Goal: Transaction & Acquisition: Obtain resource

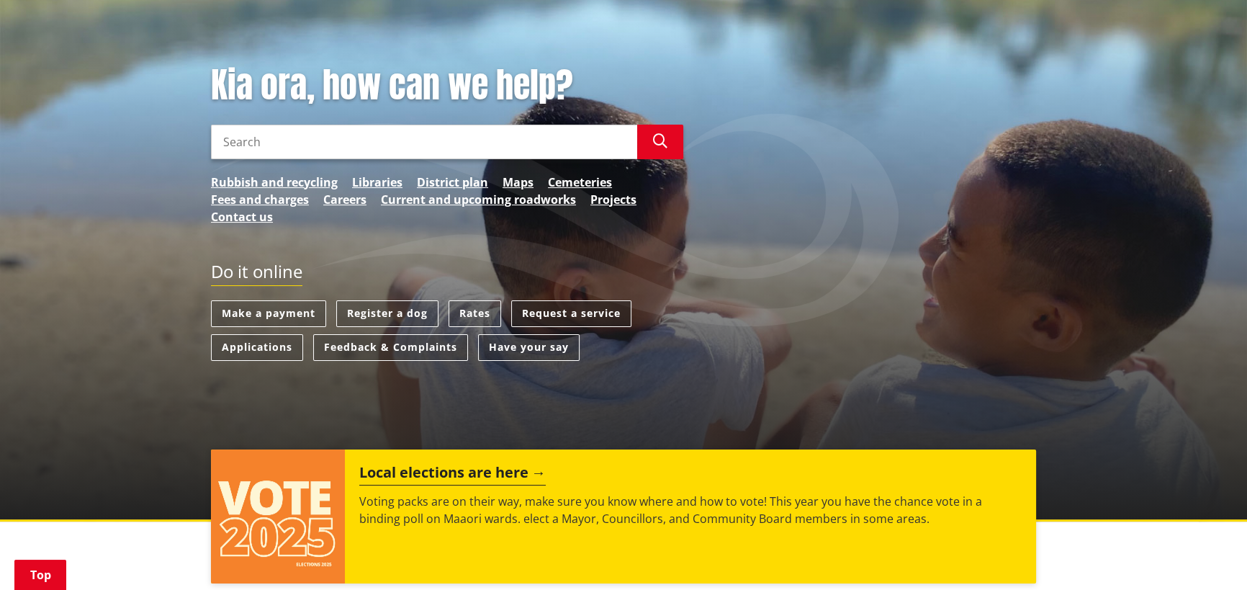
scroll to position [196, 0]
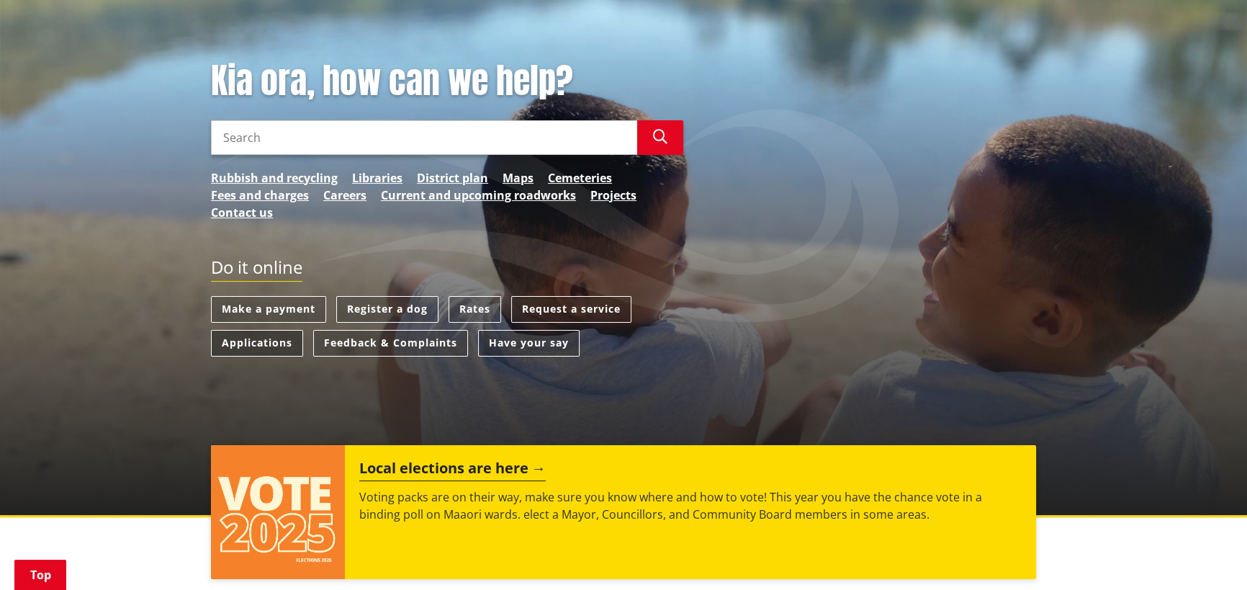
click at [266, 342] on link "Applications" at bounding box center [257, 343] width 92 height 27
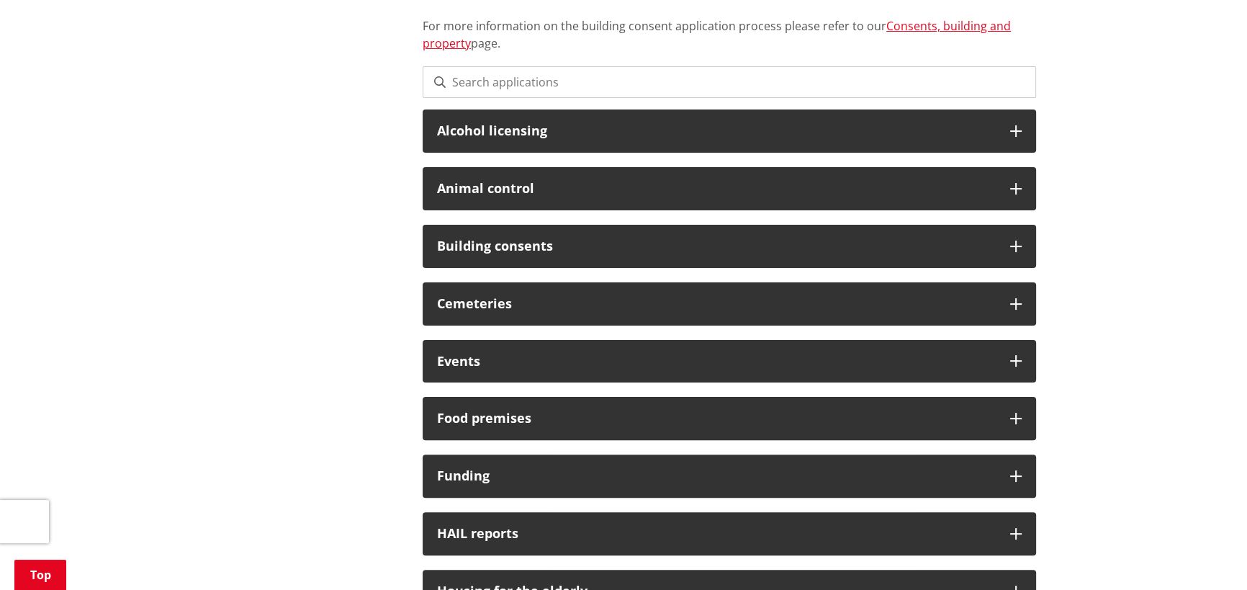
scroll to position [458, 0]
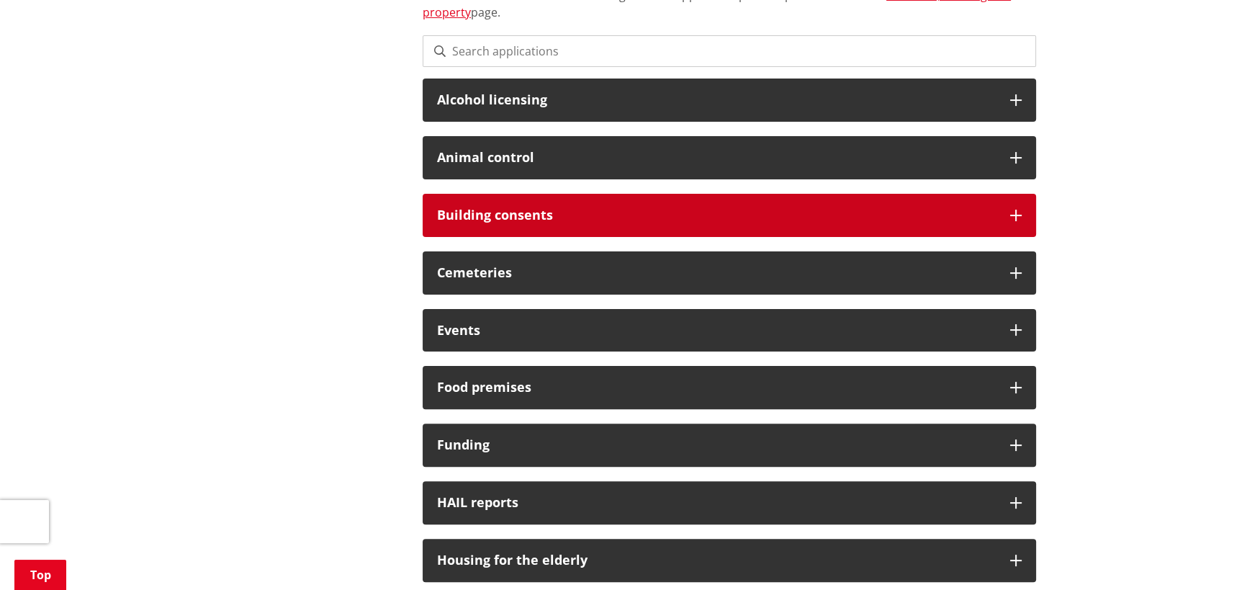
click at [518, 215] on h3 "Building consents" at bounding box center [716, 215] width 559 height 14
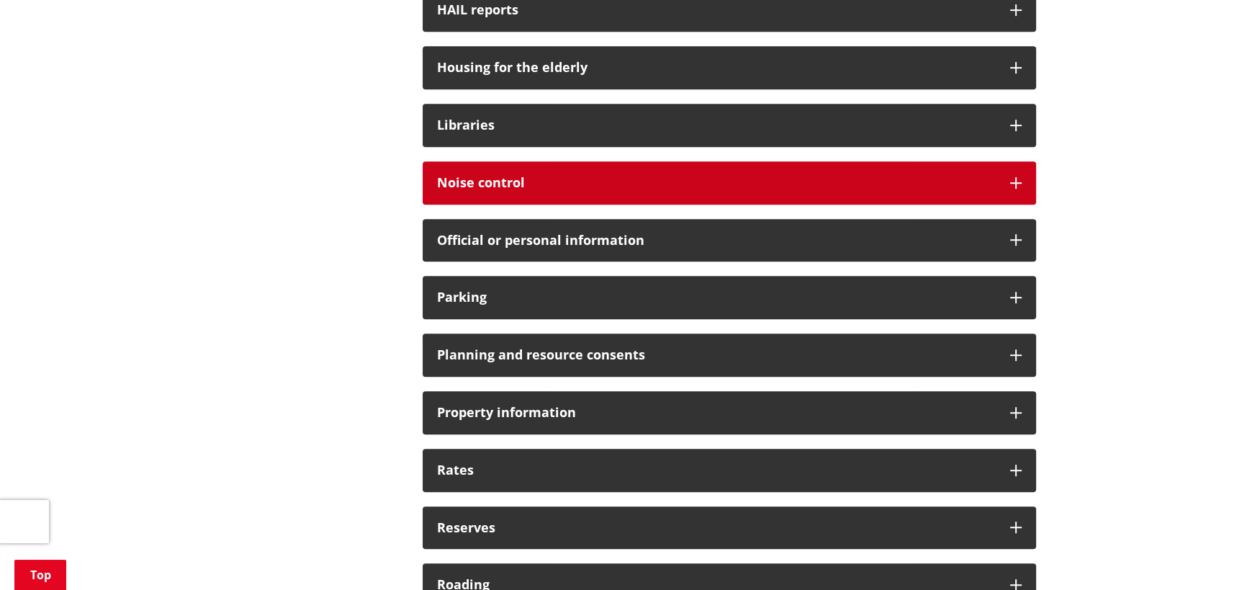
scroll to position [1178, 0]
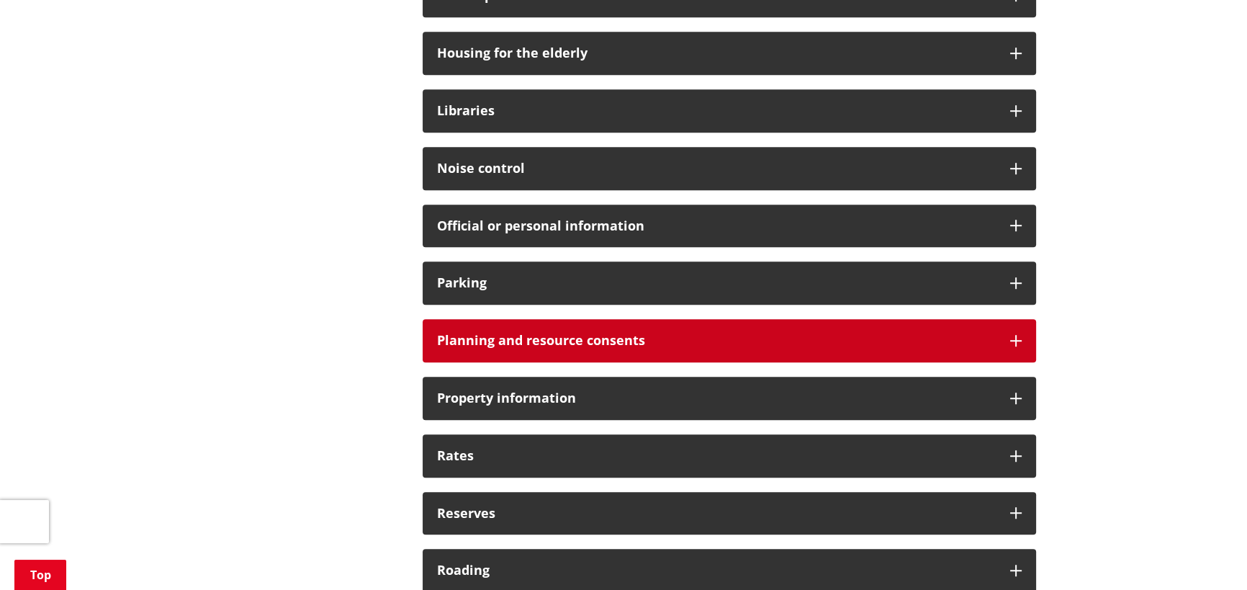
click at [571, 338] on h3 "Planning and resource consents" at bounding box center [716, 340] width 559 height 14
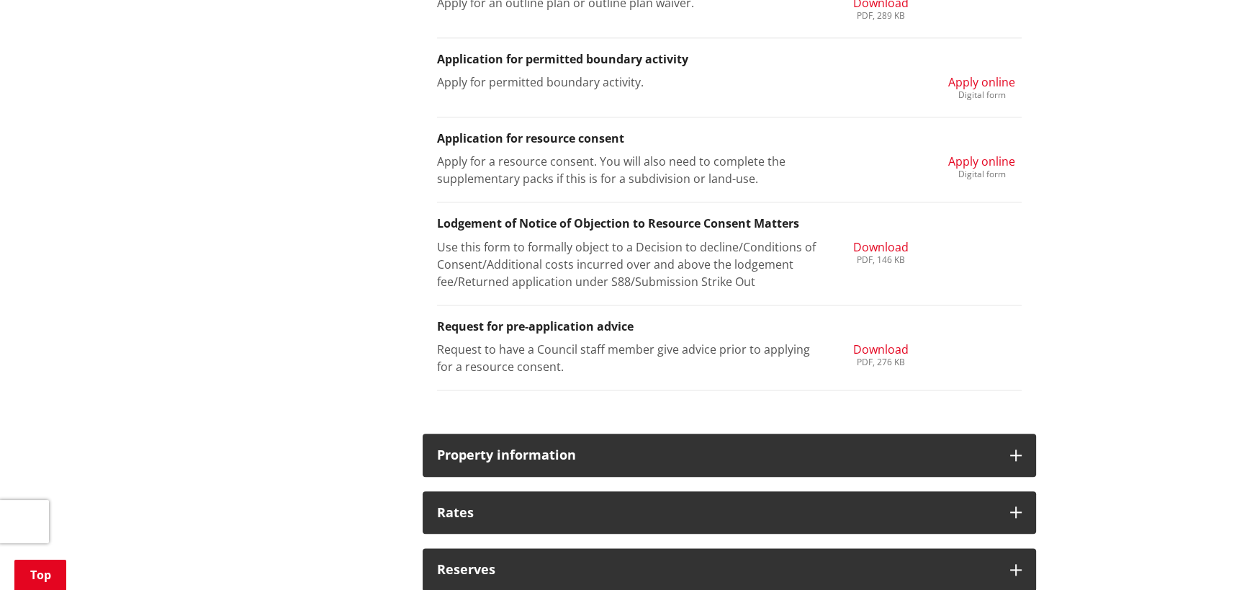
scroll to position [2029, 0]
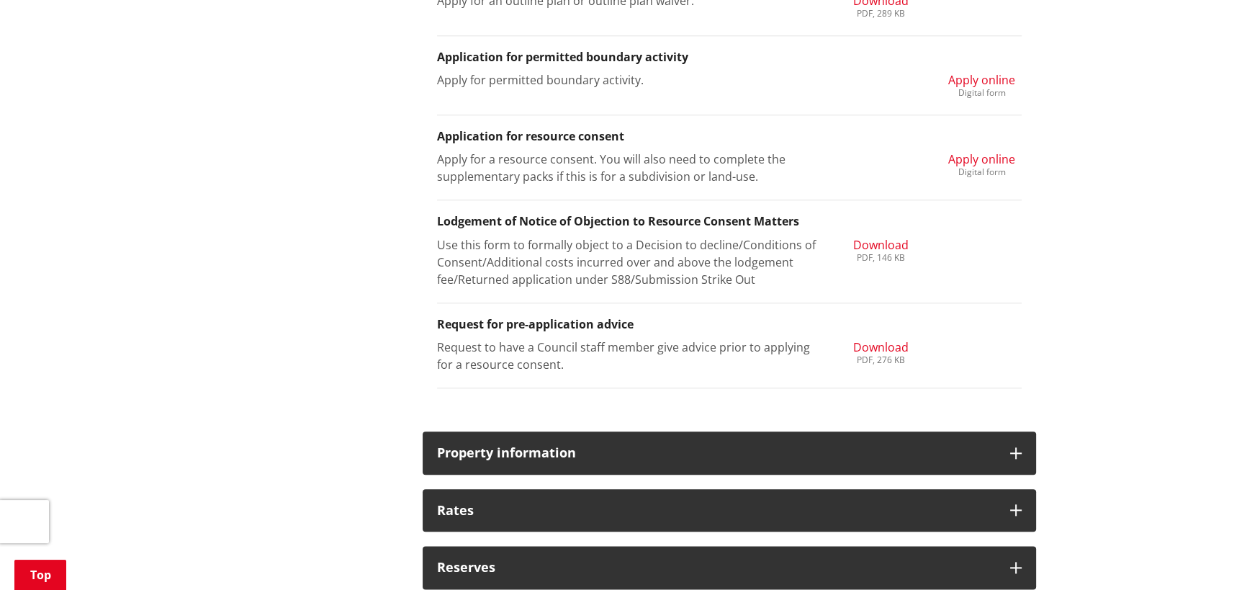
click at [991, 157] on span "Apply online" at bounding box center [981, 159] width 67 height 16
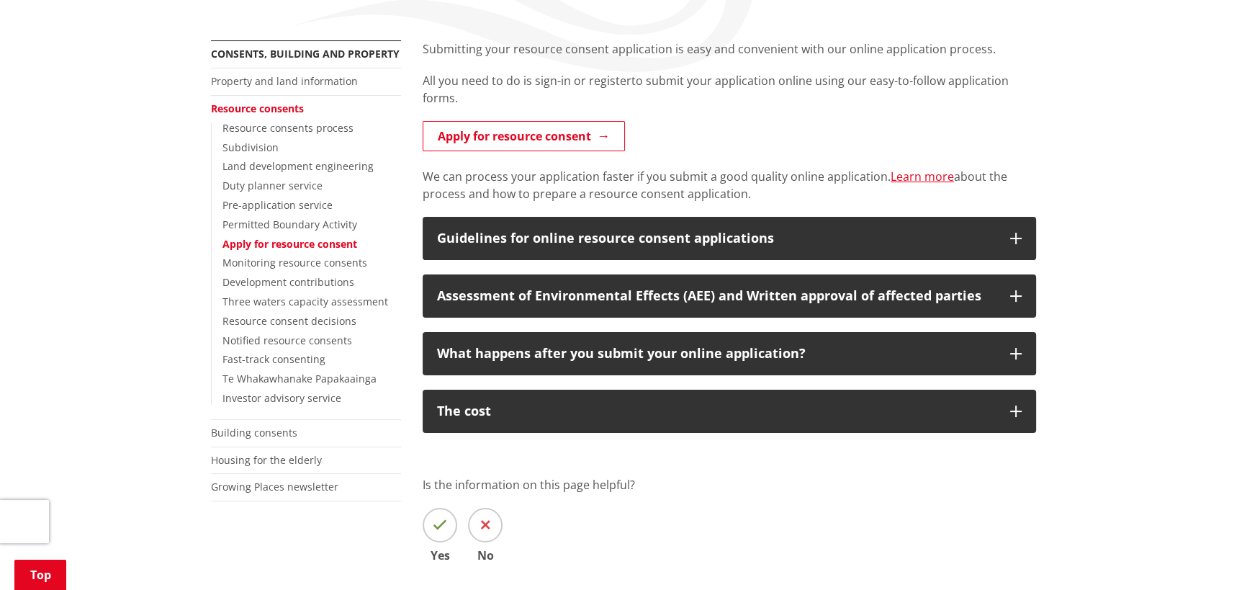
scroll to position [327, 0]
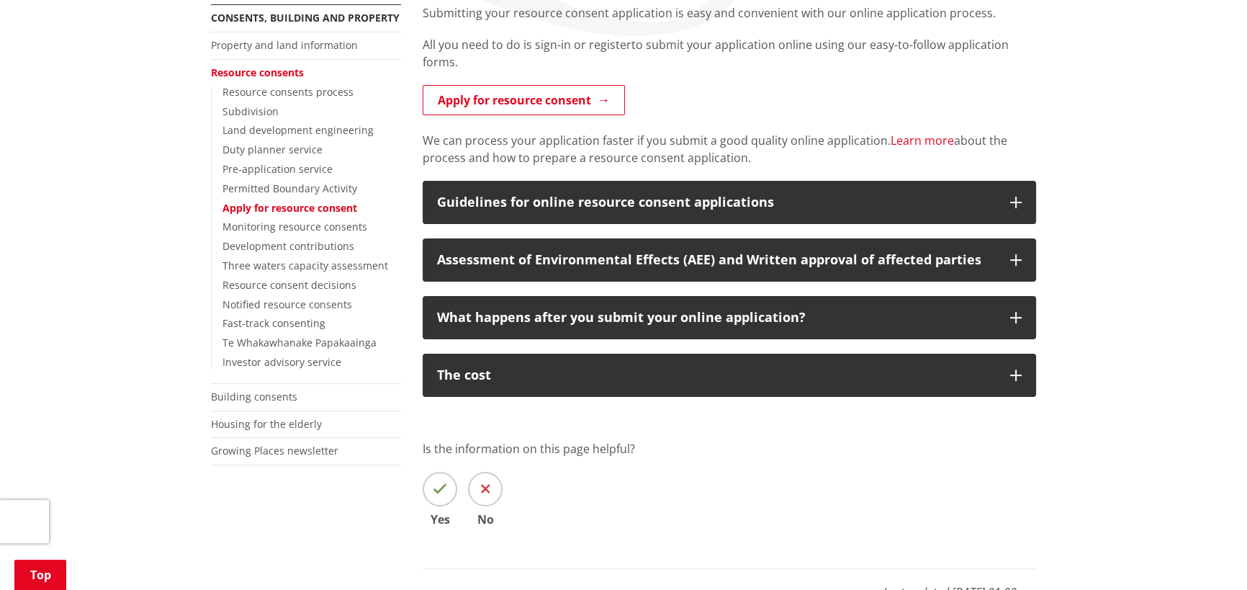
click at [917, 140] on link "Learn more" at bounding box center [922, 140] width 63 height 16
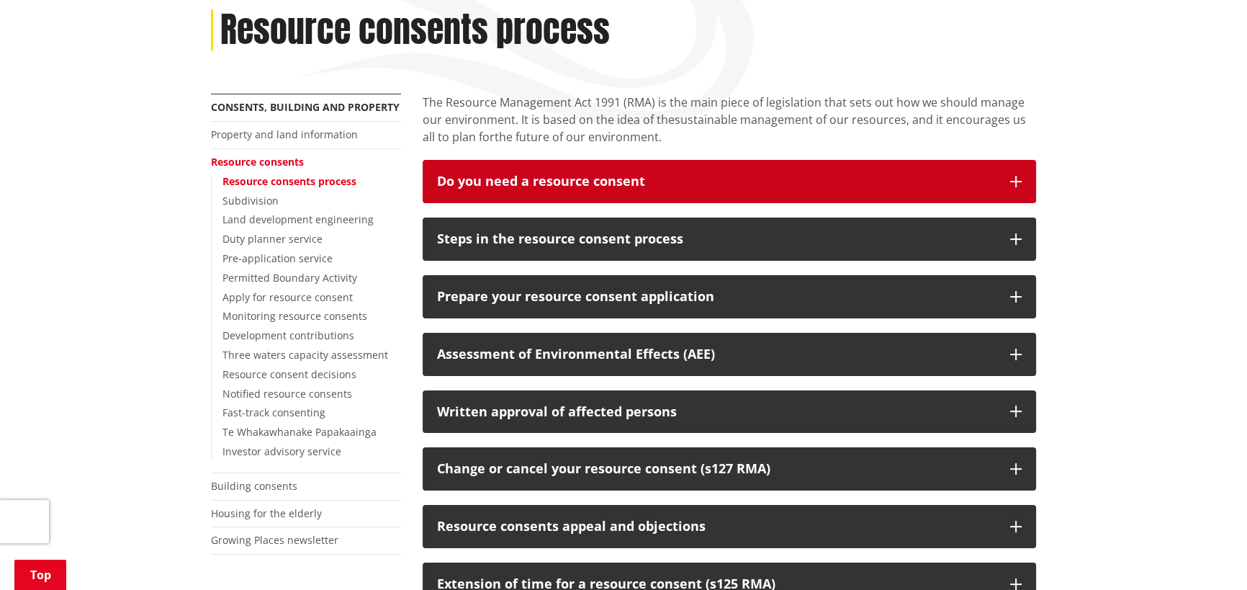
scroll to position [261, 0]
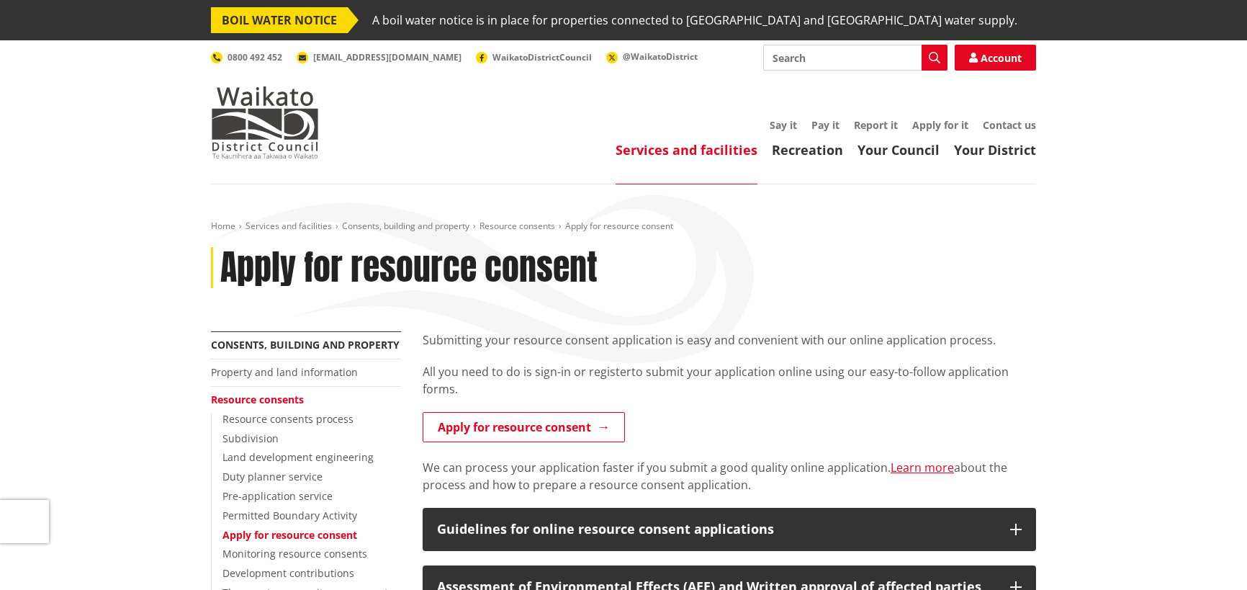
scroll to position [327, 0]
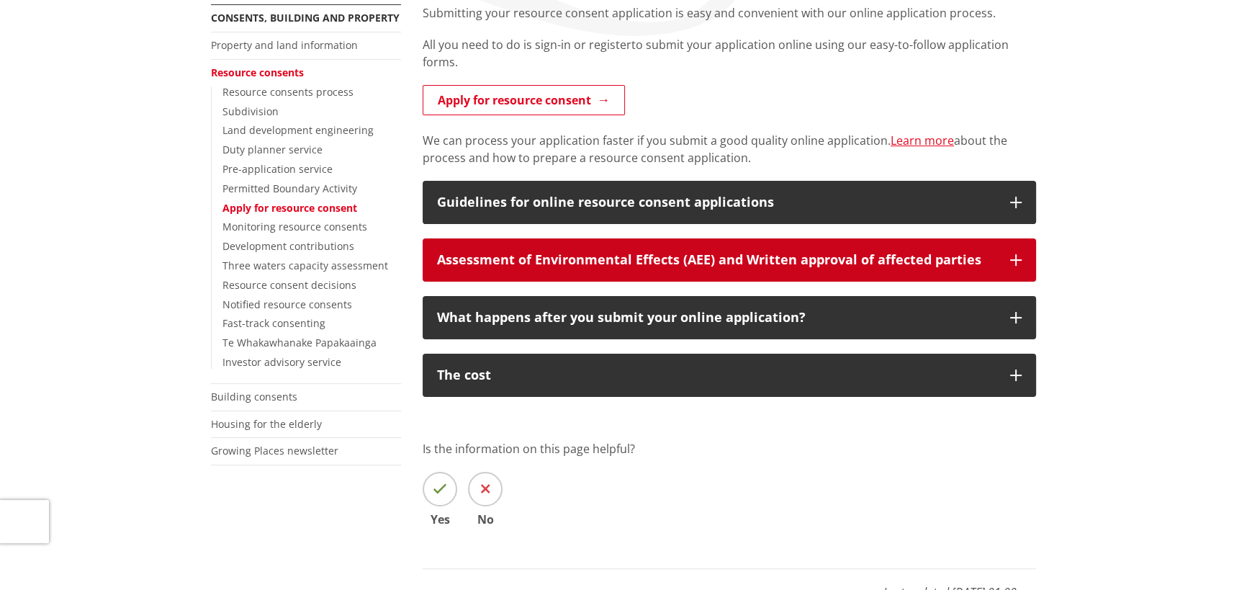
click at [1010, 261] on icon "button" at bounding box center [1016, 260] width 12 height 12
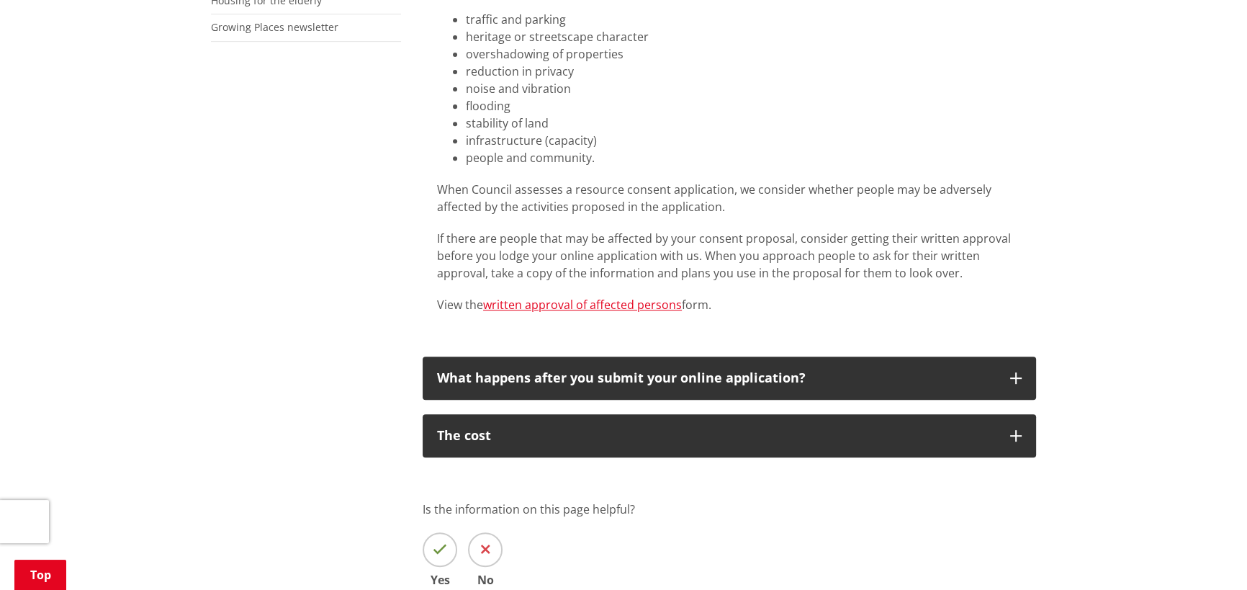
scroll to position [785, 0]
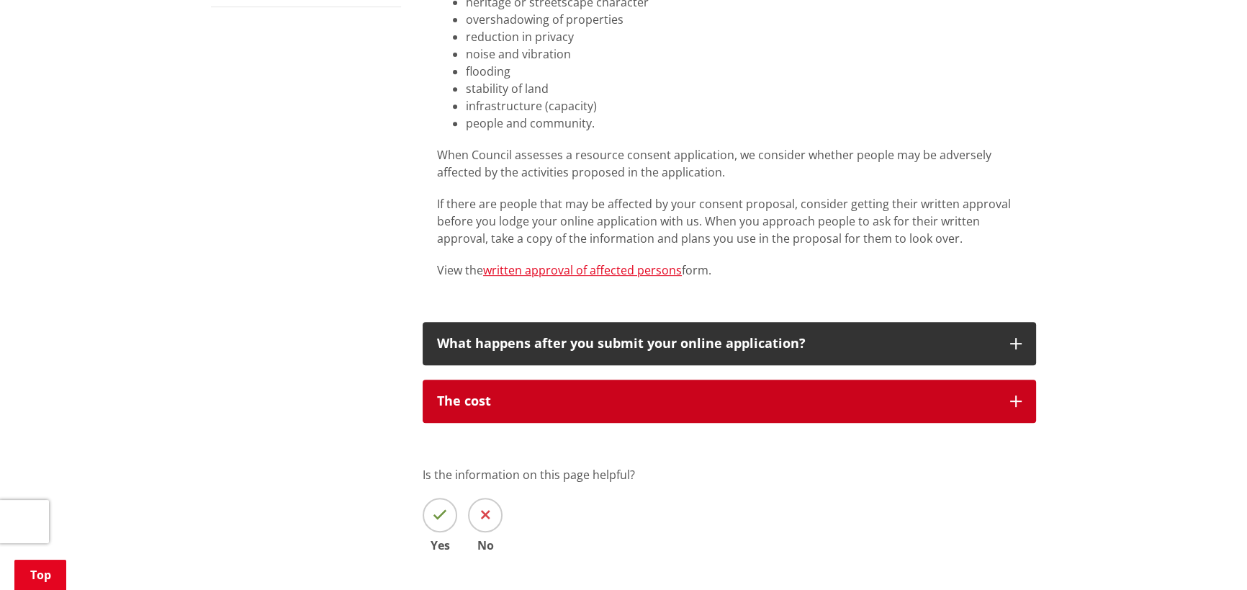
click at [1012, 399] on icon "button" at bounding box center [1016, 401] width 12 height 12
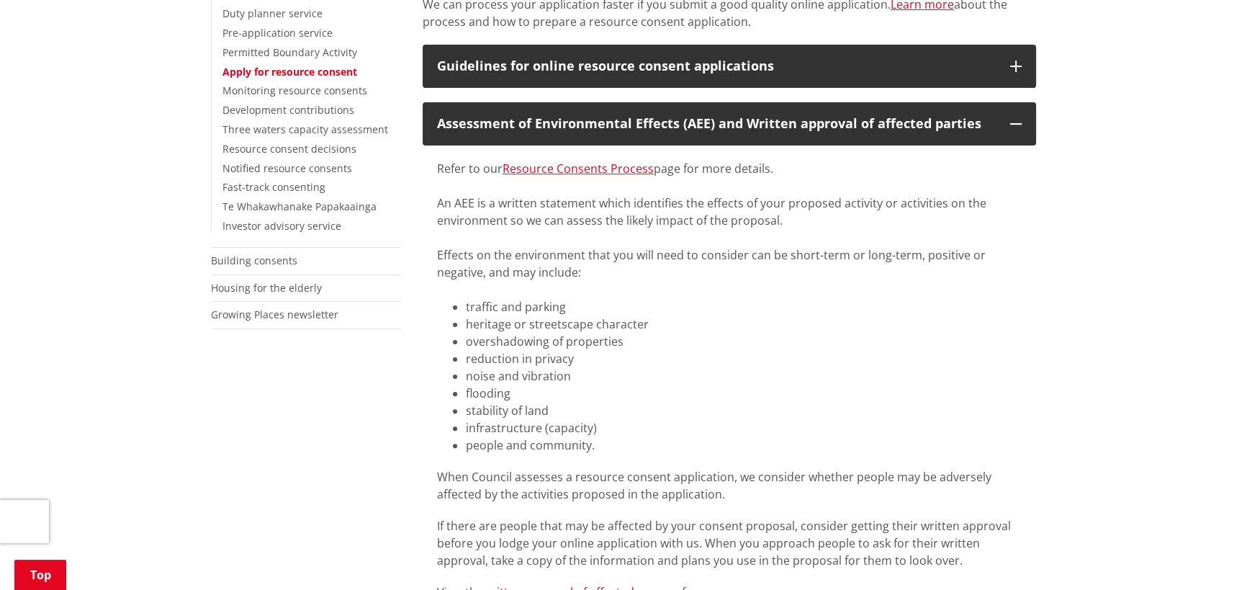
scroll to position [392, 0]
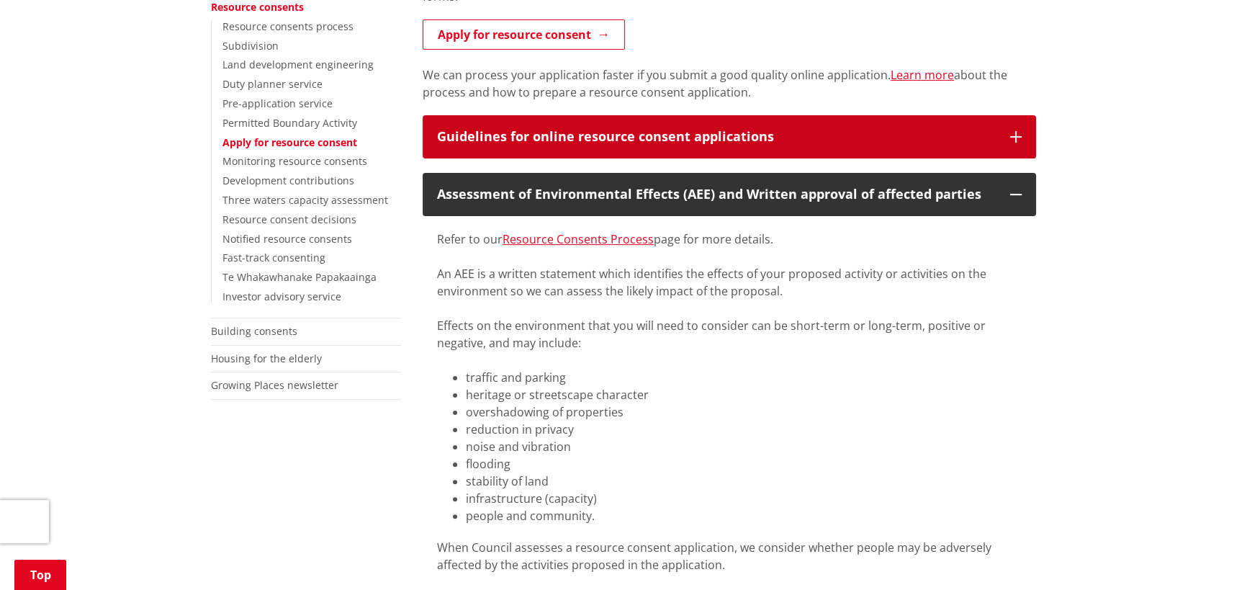
click at [1014, 139] on icon "button" at bounding box center [1016, 137] width 12 height 12
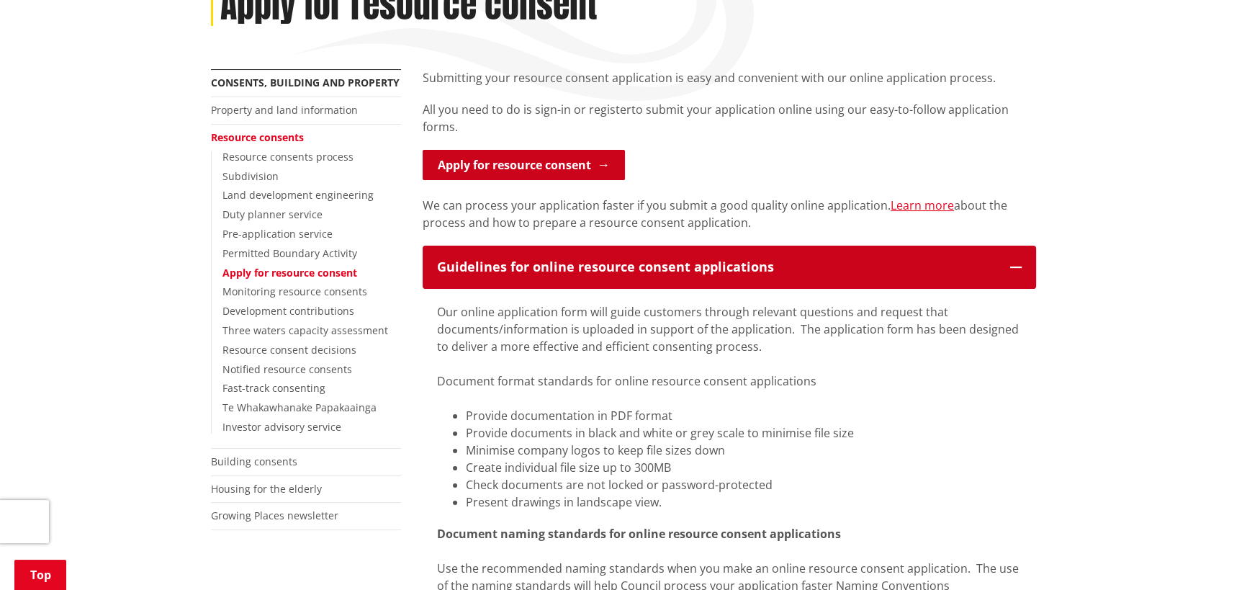
scroll to position [261, 0]
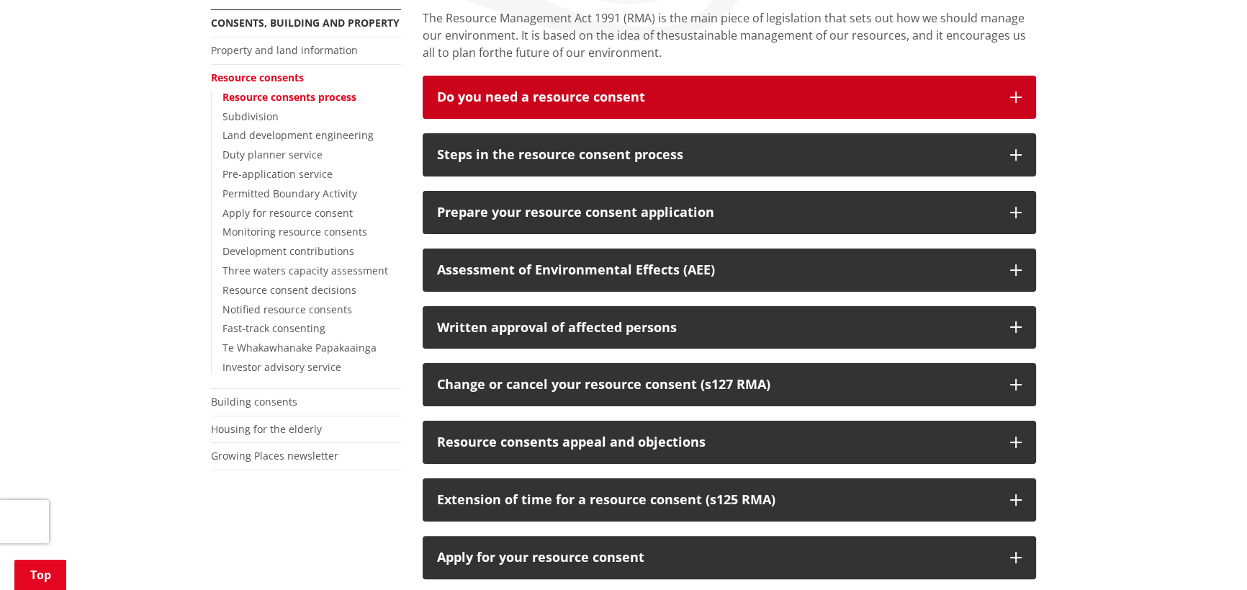
scroll to position [327, 0]
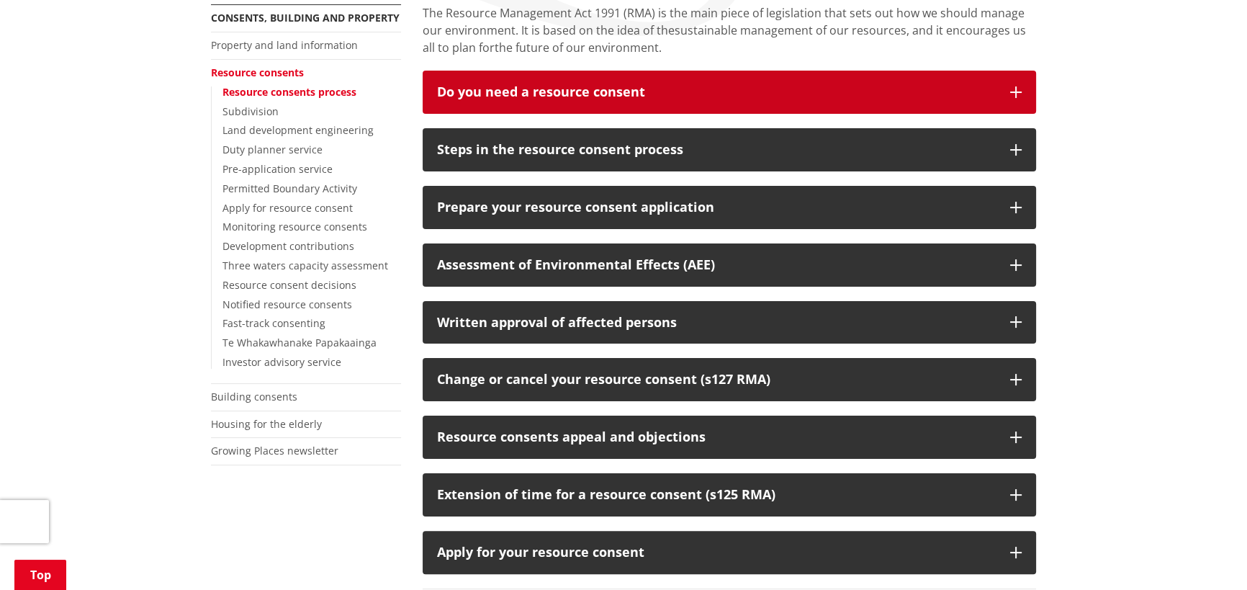
click at [1022, 89] on button "Do you need a resource consent" at bounding box center [729, 92] width 613 height 43
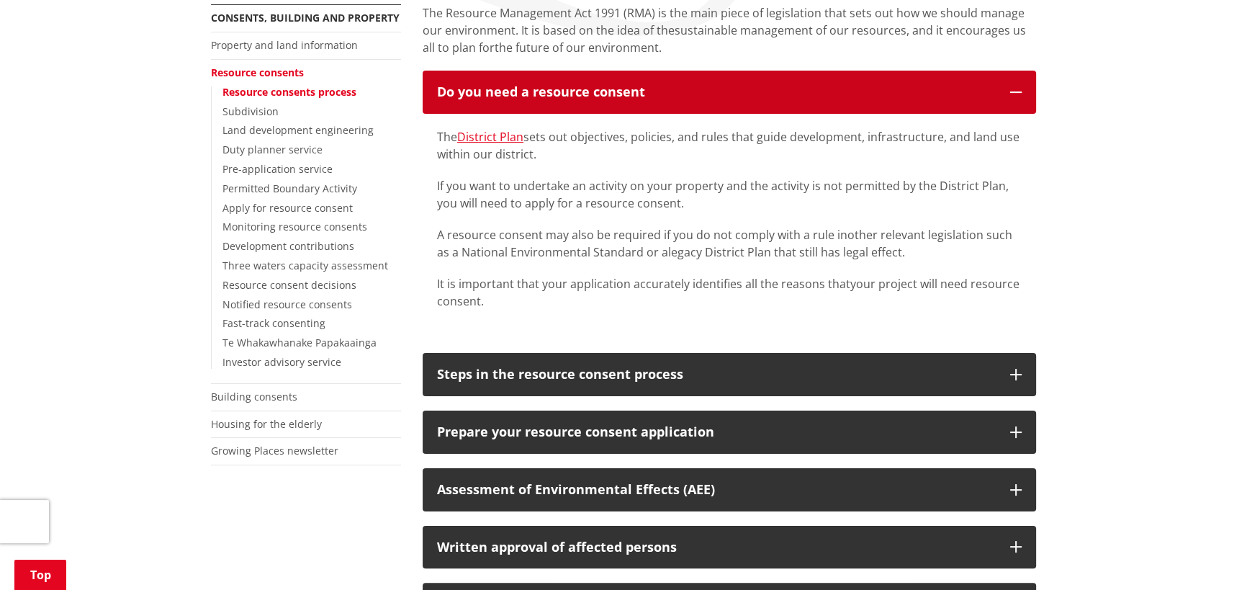
click at [1014, 94] on icon "button" at bounding box center [1016, 92] width 12 height 12
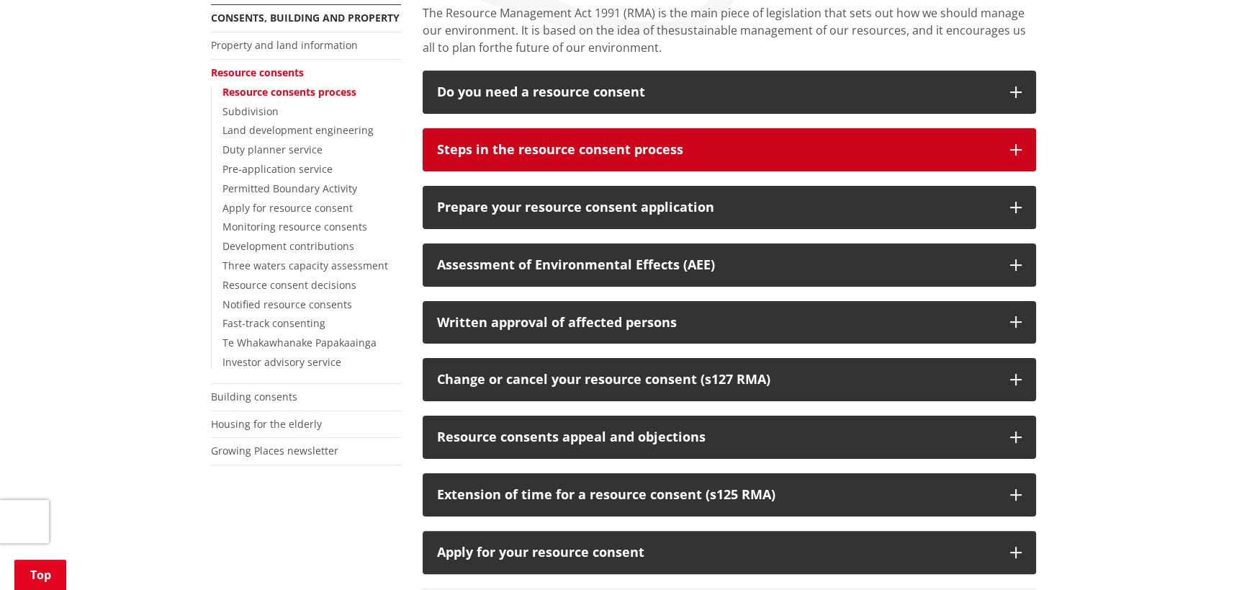
click at [1016, 151] on icon "button" at bounding box center [1016, 150] width 12 height 12
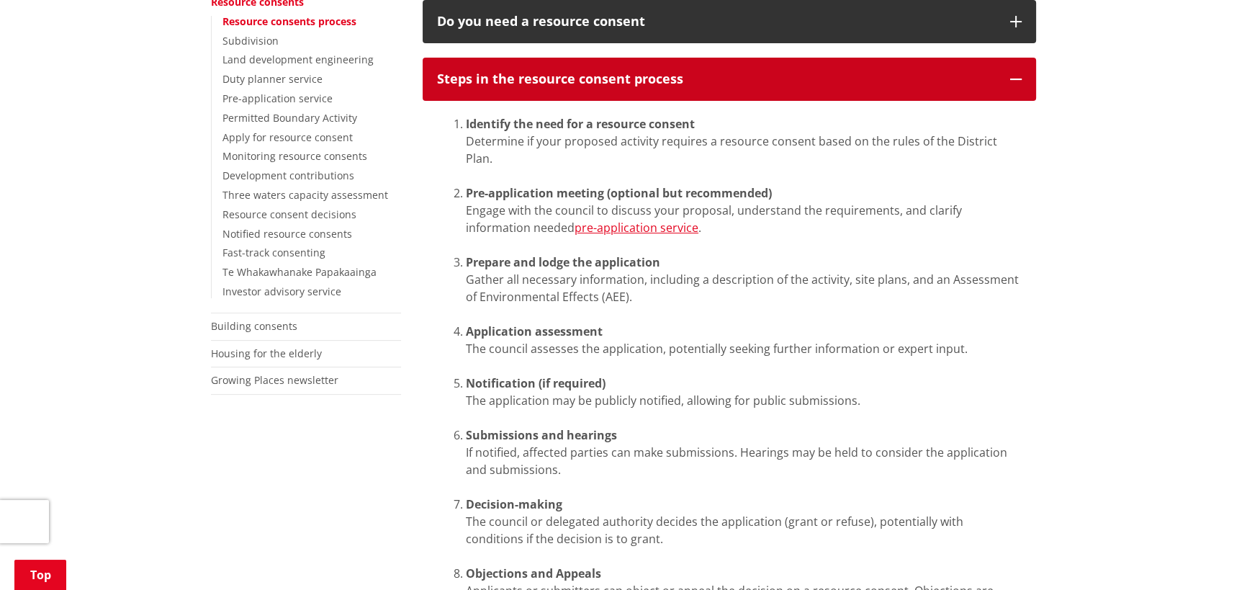
scroll to position [392, 0]
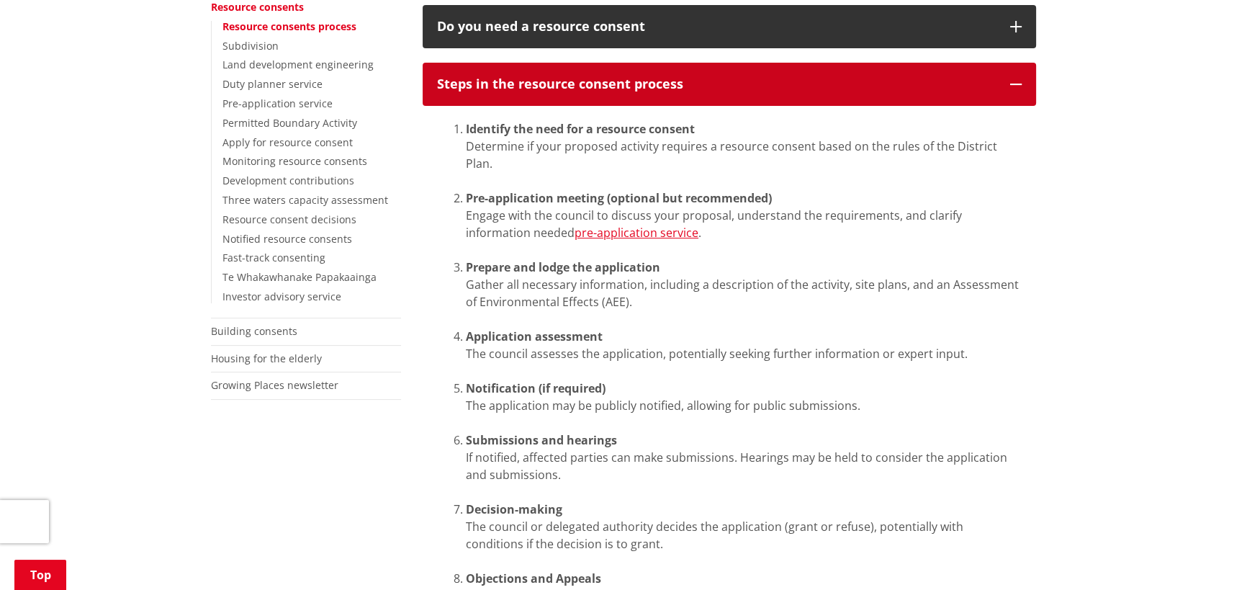
click at [1014, 83] on icon "button" at bounding box center [1016, 84] width 12 height 12
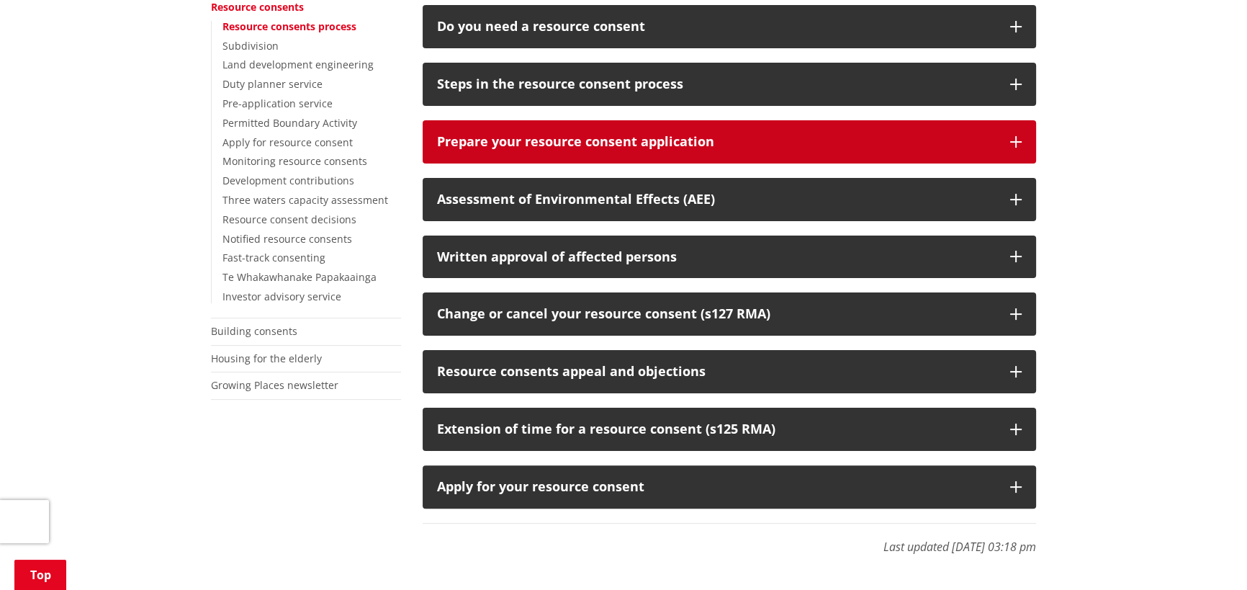
click at [1017, 140] on icon "button" at bounding box center [1016, 142] width 12 height 12
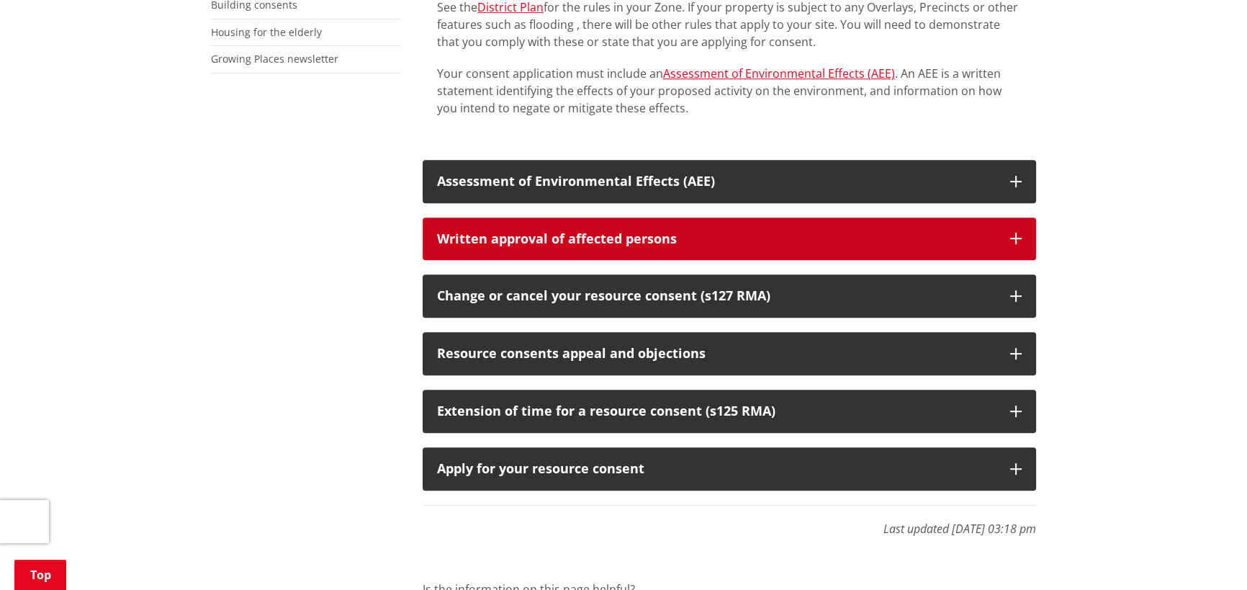
scroll to position [720, 0]
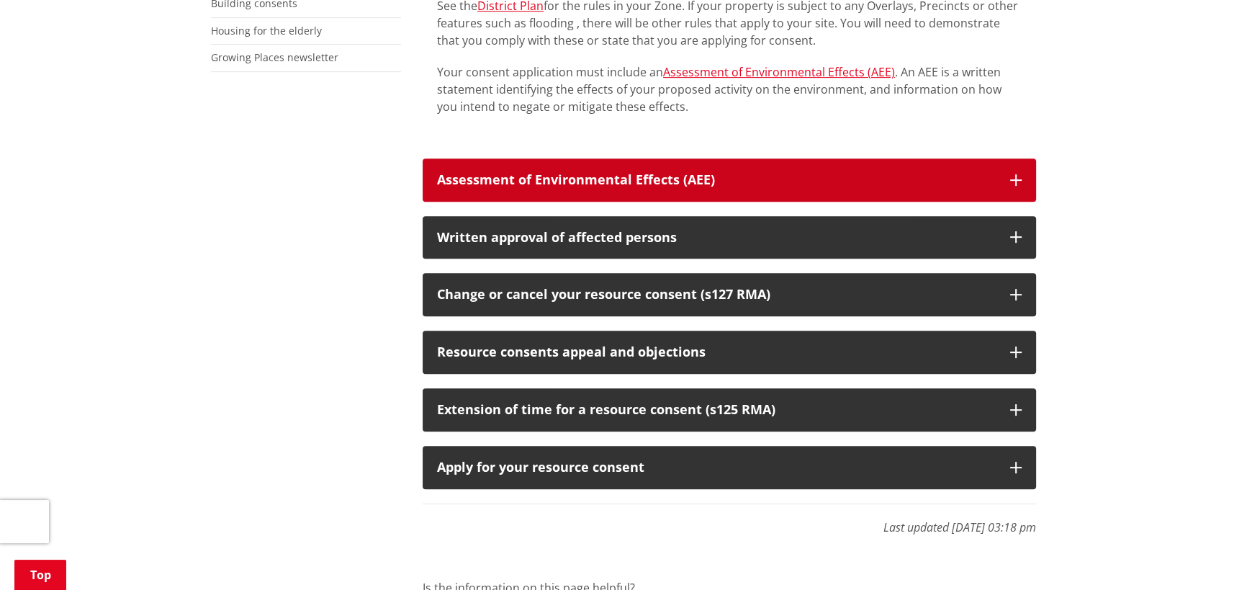
click at [1013, 181] on icon "button" at bounding box center [1016, 180] width 12 height 12
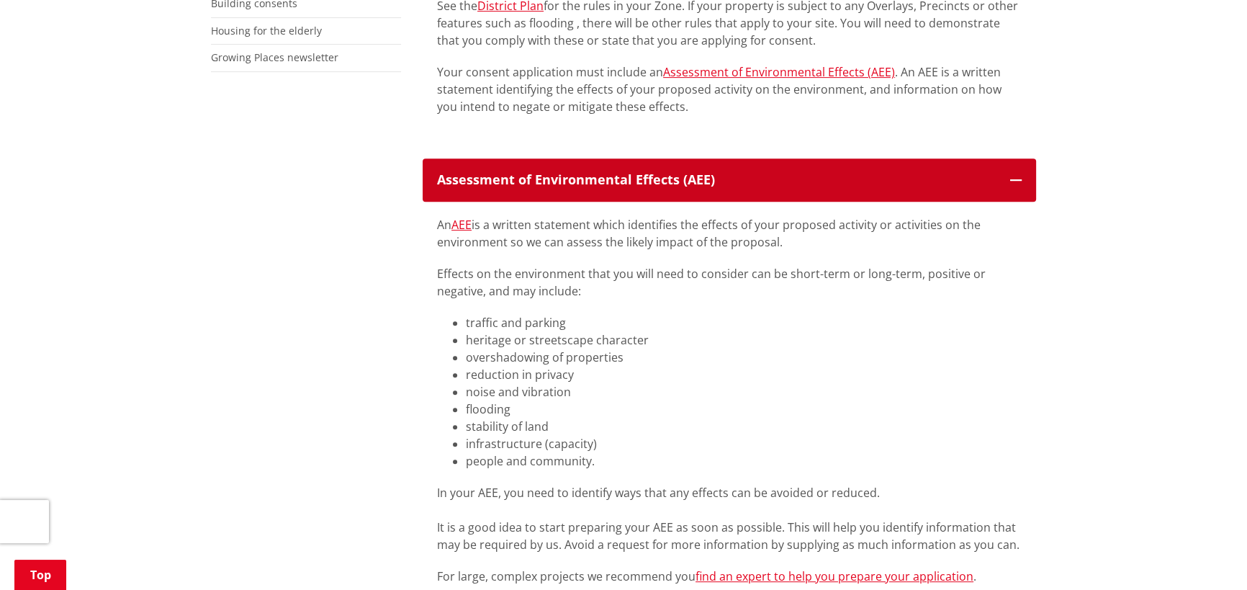
click at [1015, 179] on icon "button" at bounding box center [1016, 180] width 12 height 12
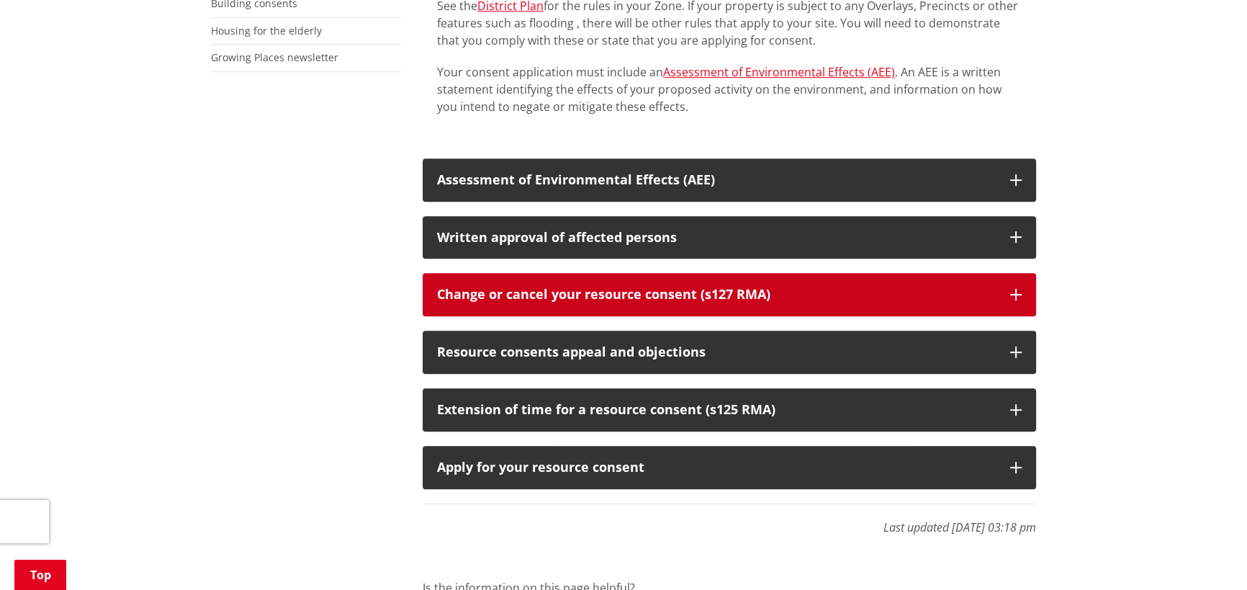
click at [1001, 295] on button "Change or cancel your resource consent (s127 RMA)" at bounding box center [729, 294] width 613 height 43
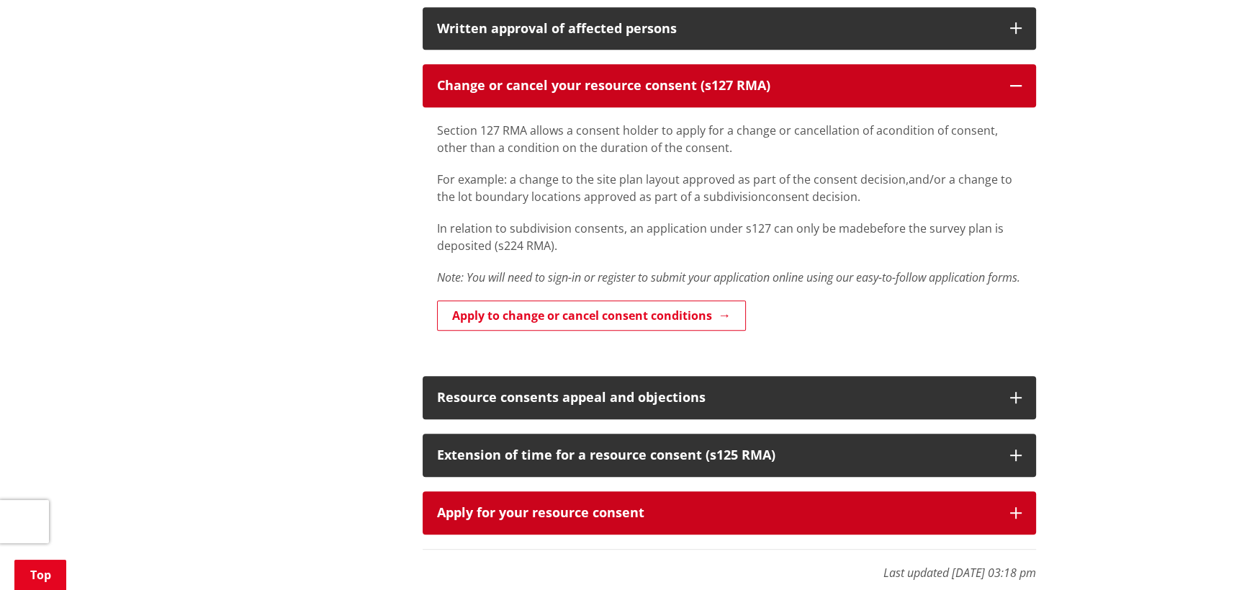
scroll to position [981, 0]
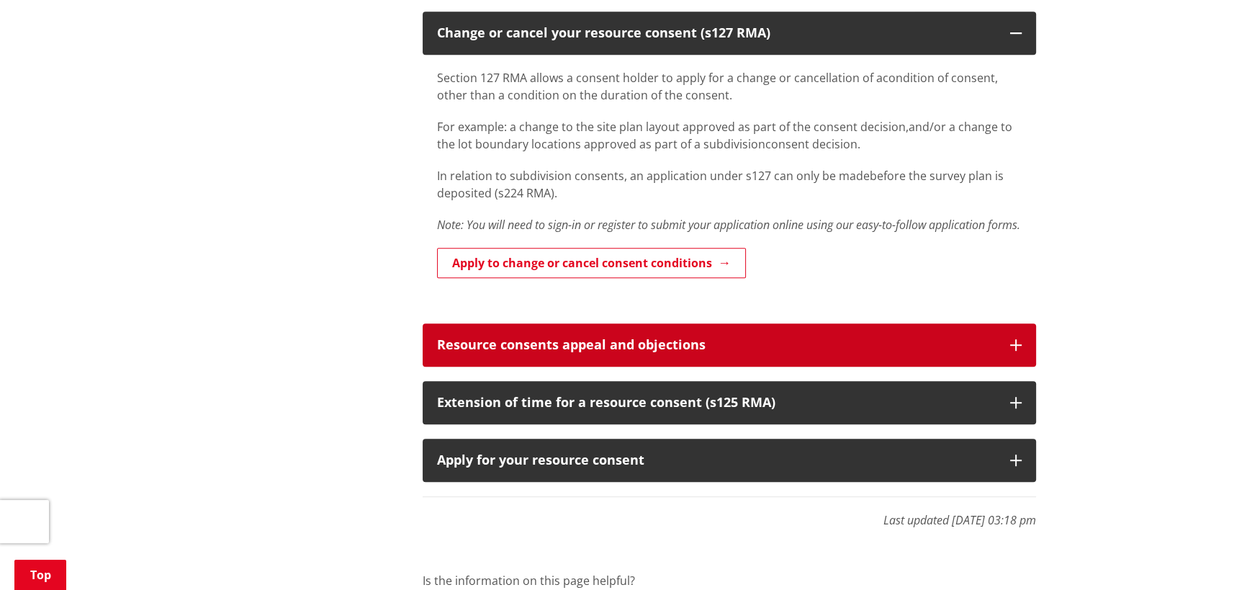
click at [1016, 351] on icon "button" at bounding box center [1016, 345] width 12 height 12
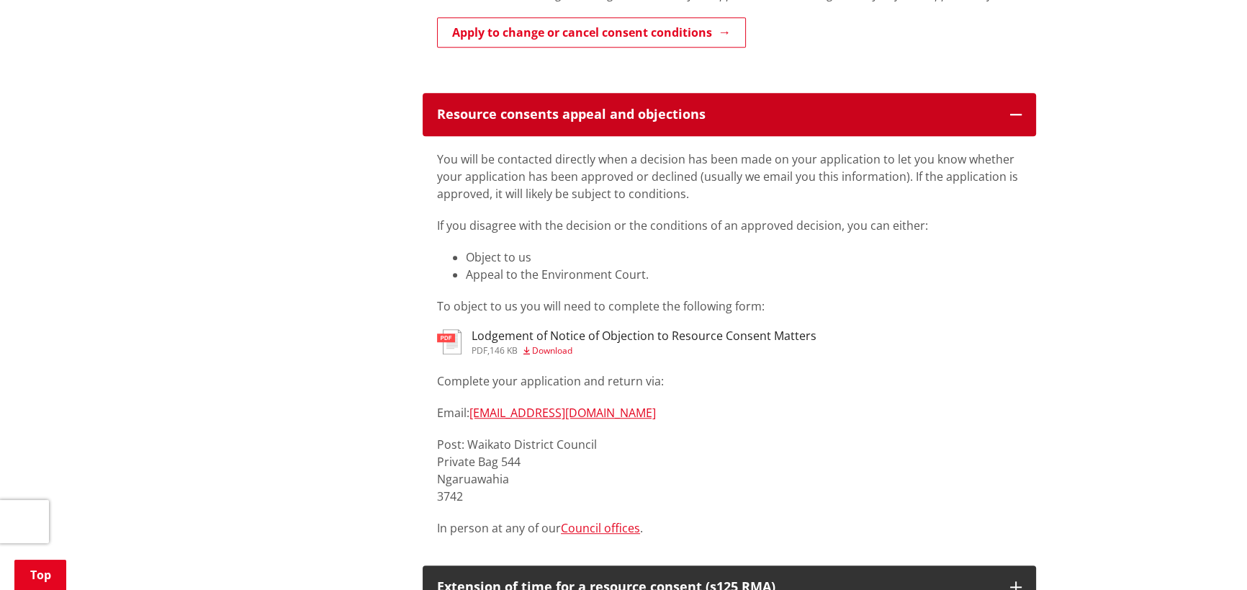
scroll to position [1243, 0]
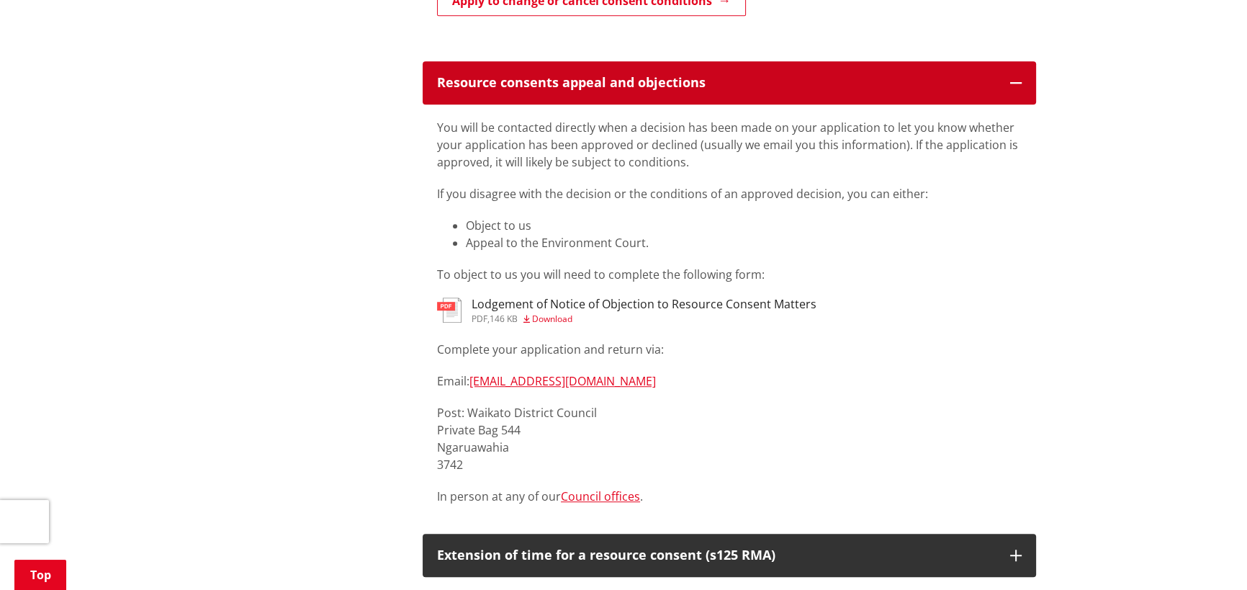
click at [1015, 89] on icon "button" at bounding box center [1016, 83] width 12 height 12
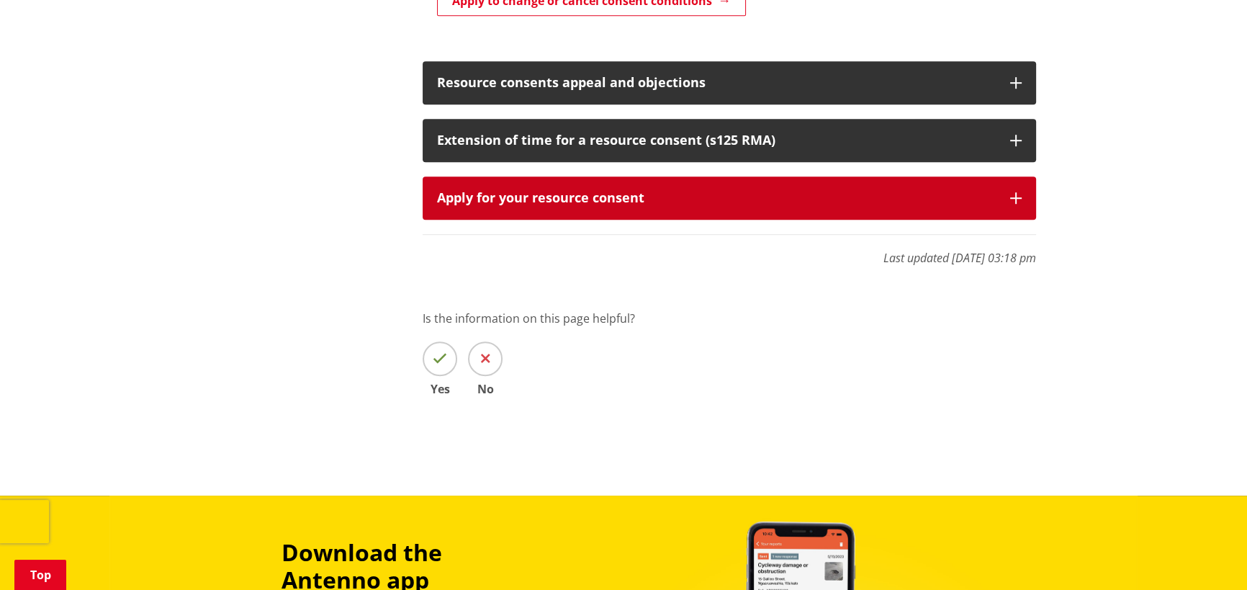
click at [1015, 204] on icon "button" at bounding box center [1016, 198] width 12 height 12
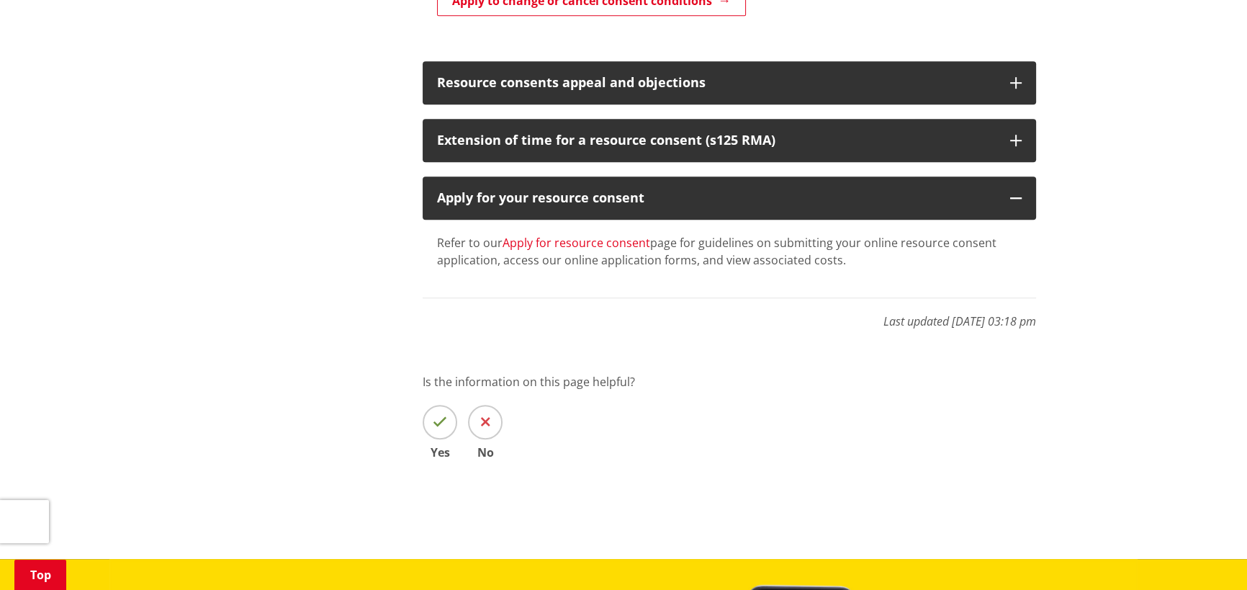
click at [583, 251] on link "Apply for resource consent" at bounding box center [577, 243] width 148 height 16
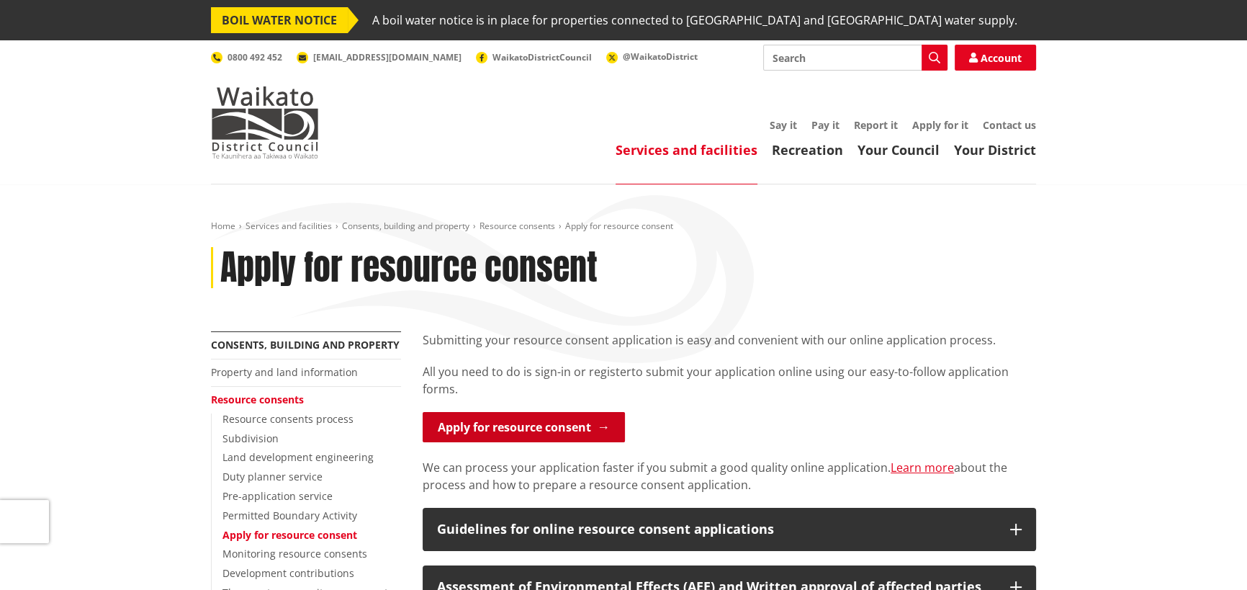
click at [518, 428] on link "Apply for resource consent" at bounding box center [524, 427] width 202 height 30
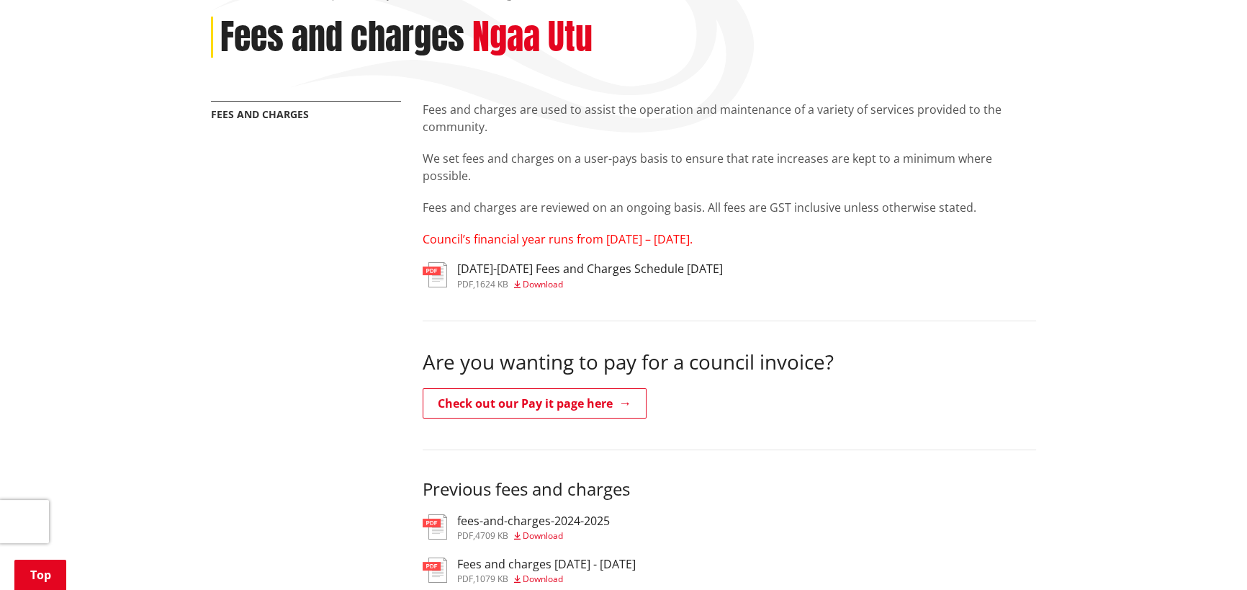
scroll to position [261, 0]
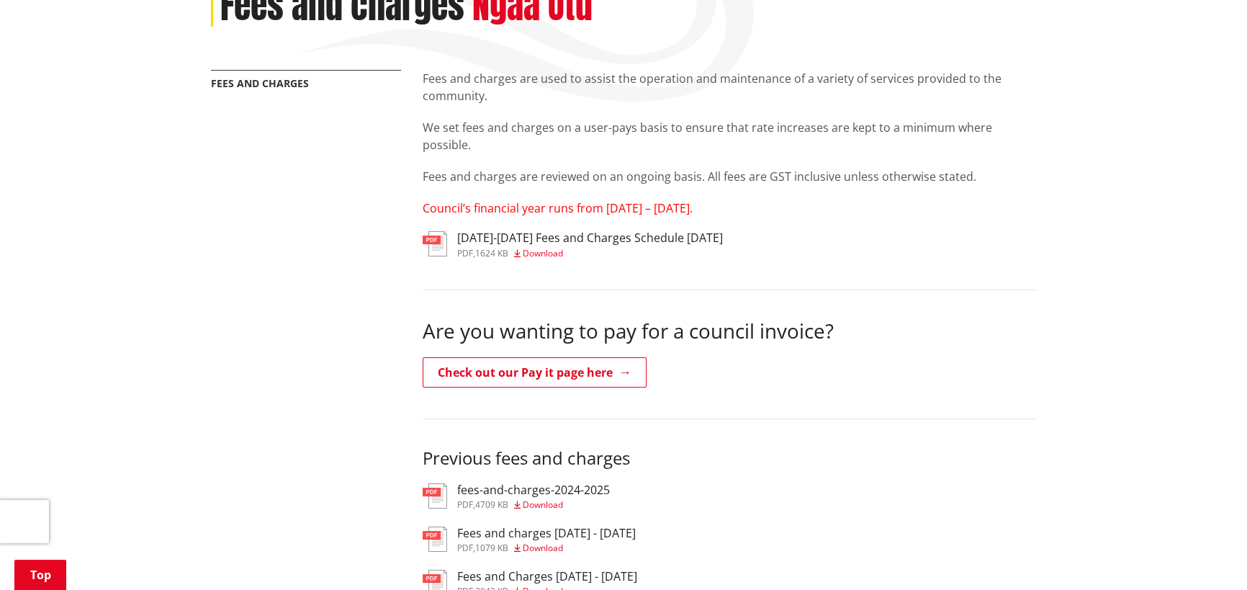
click at [554, 254] on span "Download" at bounding box center [543, 253] width 40 height 12
